Goal: Navigation & Orientation: Find specific page/section

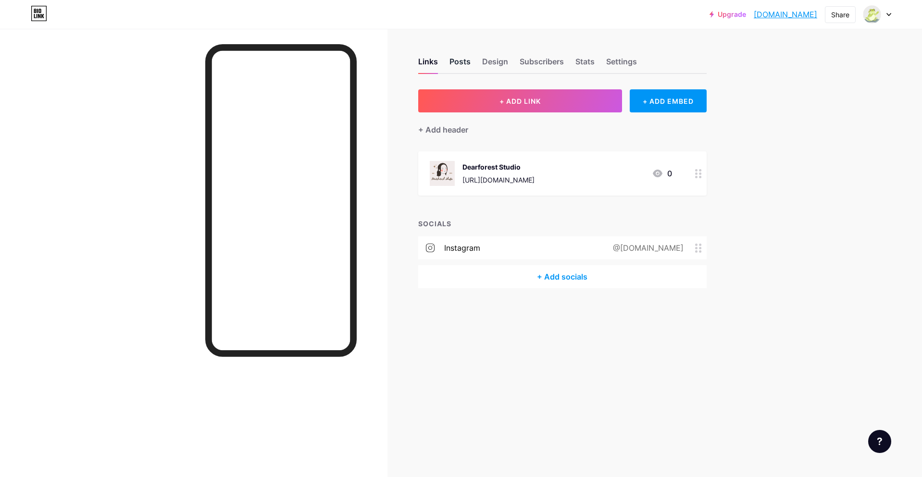
click at [467, 64] on div "Posts" at bounding box center [459, 64] width 21 height 17
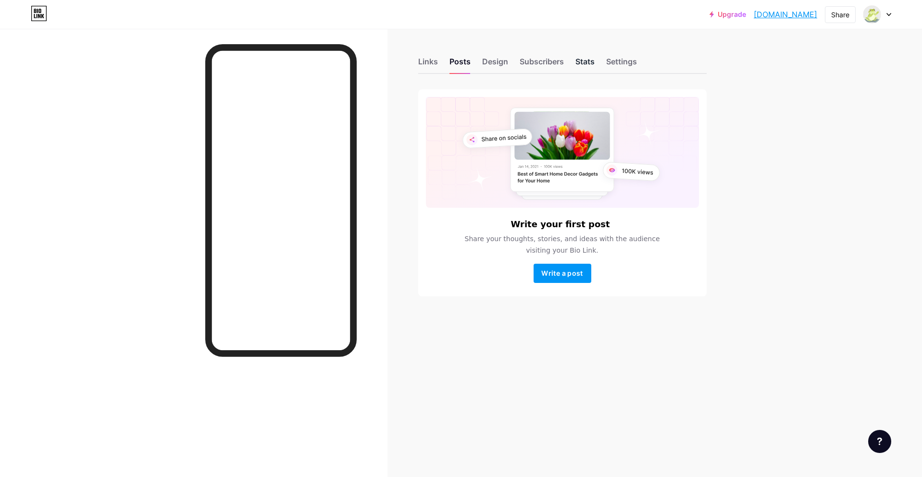
click at [586, 59] on div "Stats" at bounding box center [584, 64] width 19 height 17
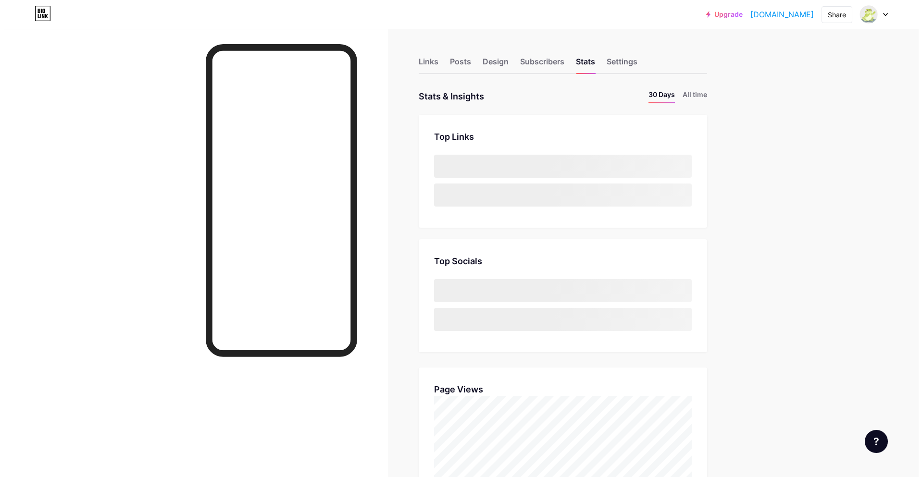
scroll to position [477, 914]
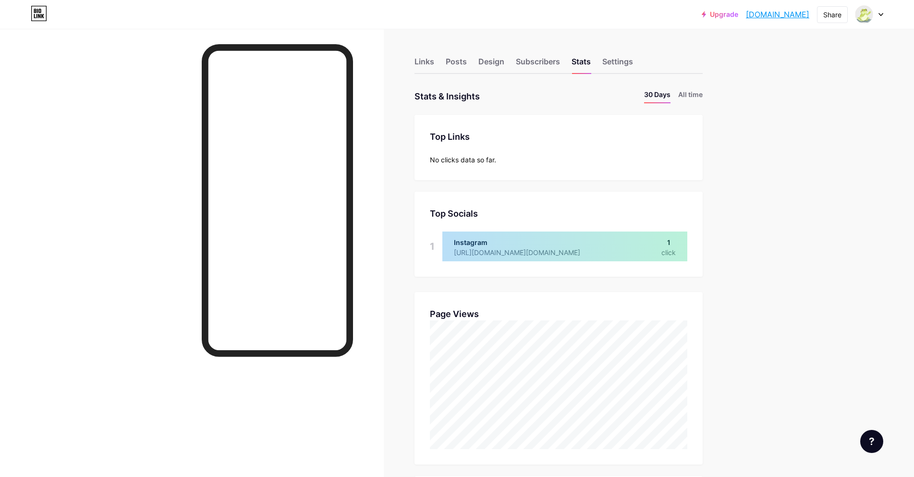
click at [543, 249] on div at bounding box center [565, 247] width 245 height 30
click at [428, 67] on div "Links" at bounding box center [425, 64] width 20 height 17
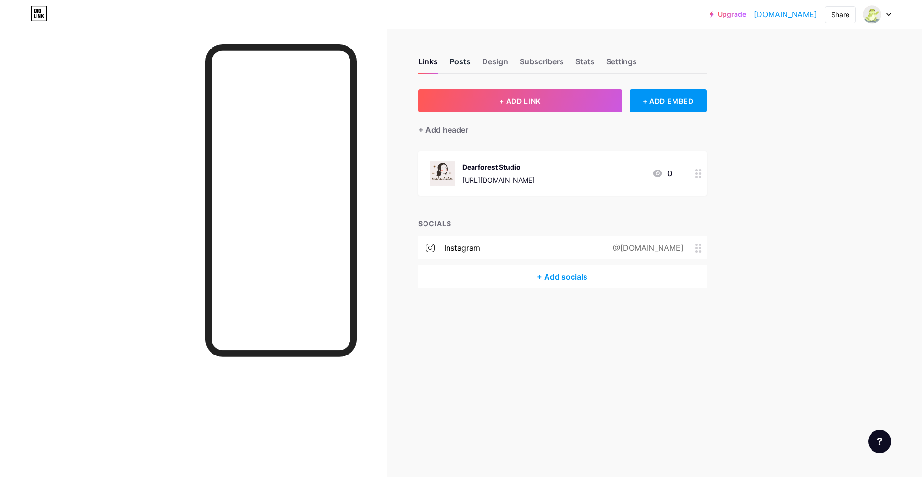
click at [463, 56] on div "Posts" at bounding box center [459, 64] width 21 height 17
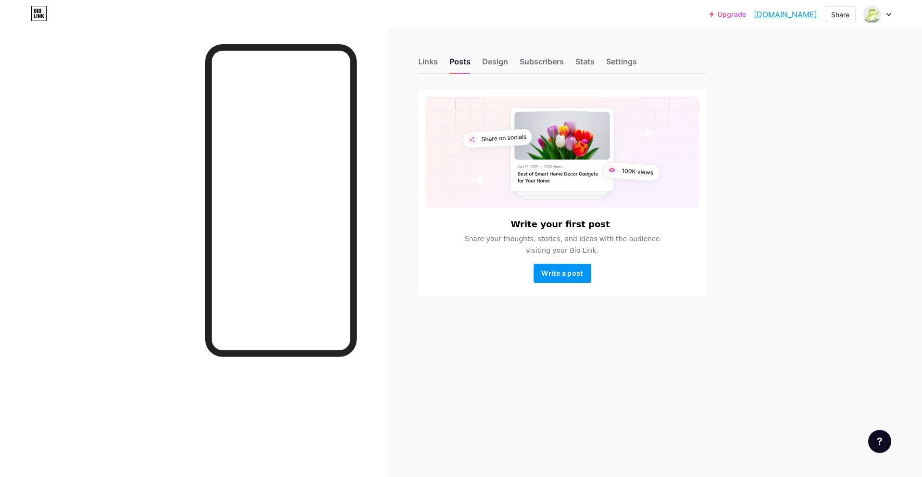
click at [417, 67] on div "Links Posts Design Subscribers Stats Settings Write your first post Share your …" at bounding box center [373, 187] width 747 height 316
